Goal: Navigation & Orientation: Find specific page/section

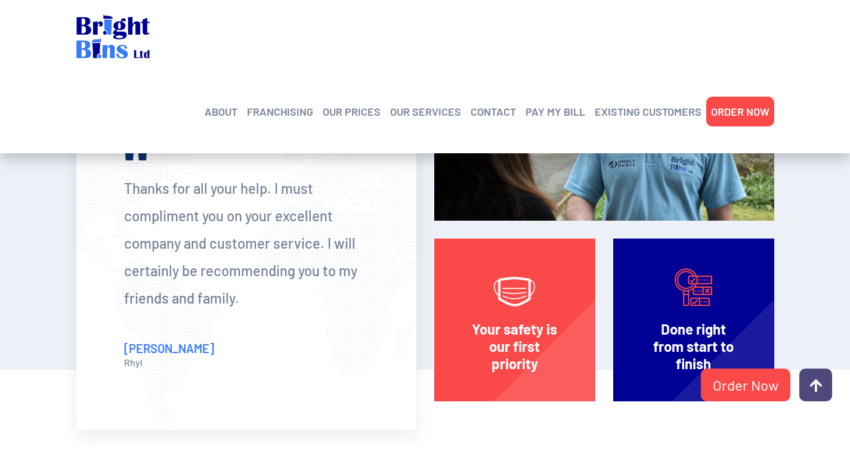
scroll to position [2267, 0]
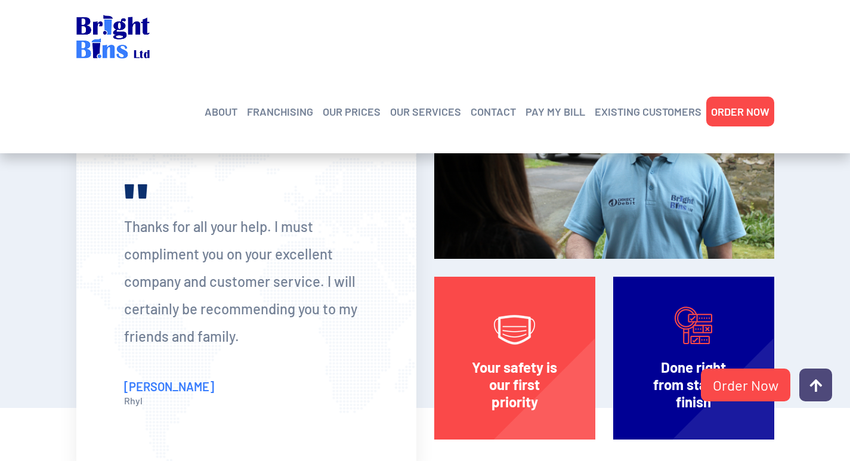
drag, startPoint x: 122, startPoint y: 228, endPoint x: 320, endPoint y: 359, distance: 237.8
click at [321, 359] on div at bounding box center [246, 302] width 340 height 332
click at [318, 357] on div at bounding box center [246, 302] width 340 height 332
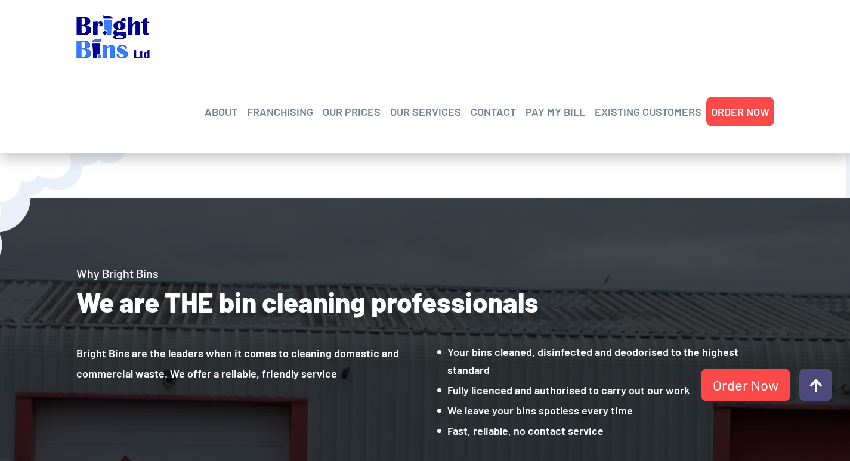
scroll to position [568, 0]
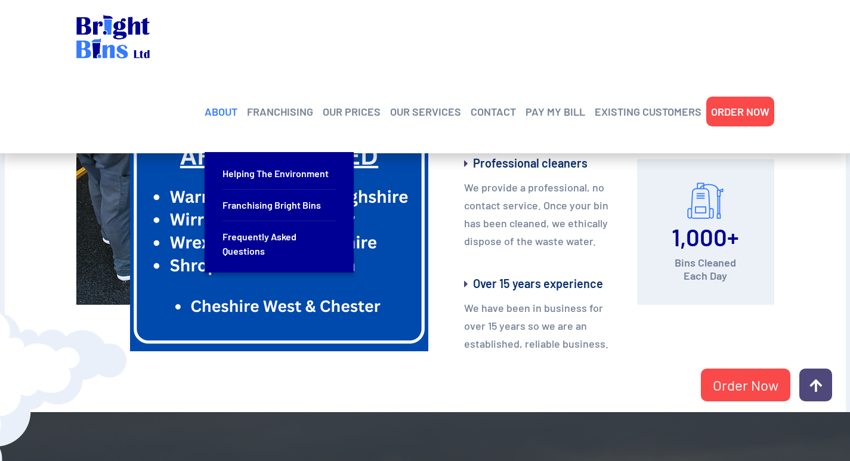
click at [231, 103] on link "ABOUT" at bounding box center [221, 112] width 33 height 18
